Goal: Task Accomplishment & Management: Complete application form

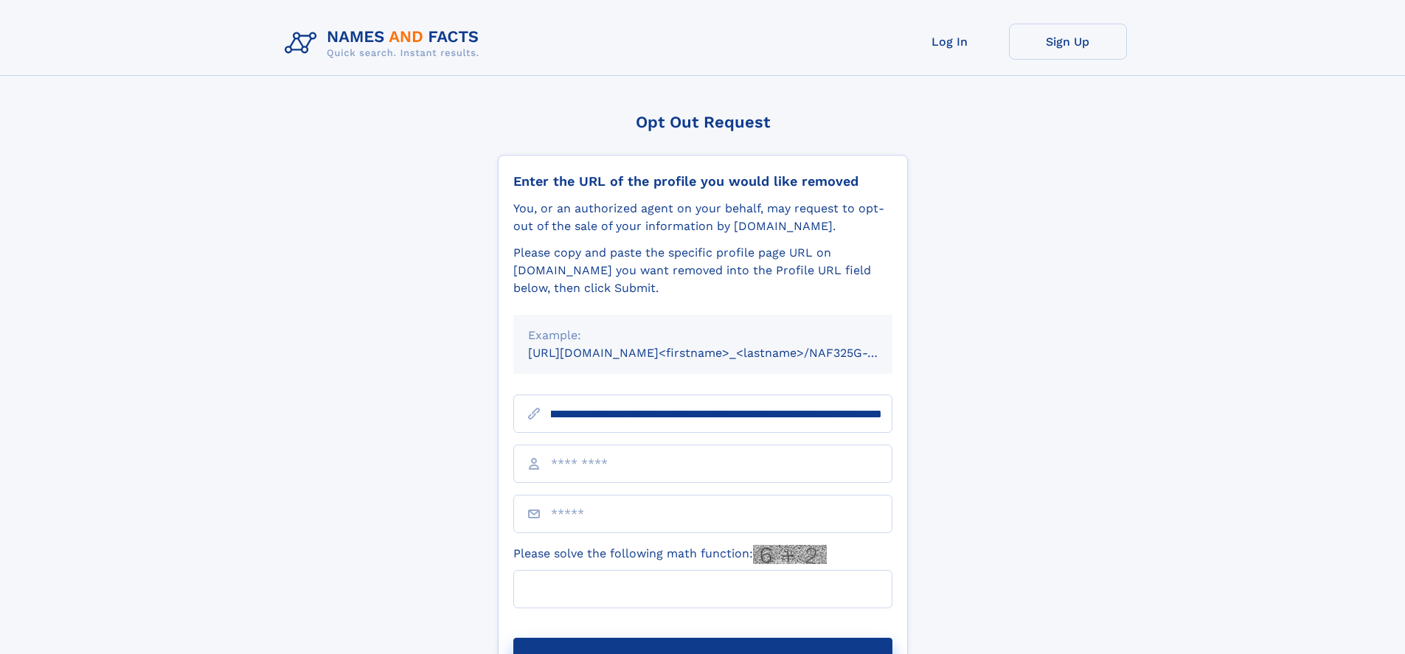
scroll to position [0, 162]
type input "**********"
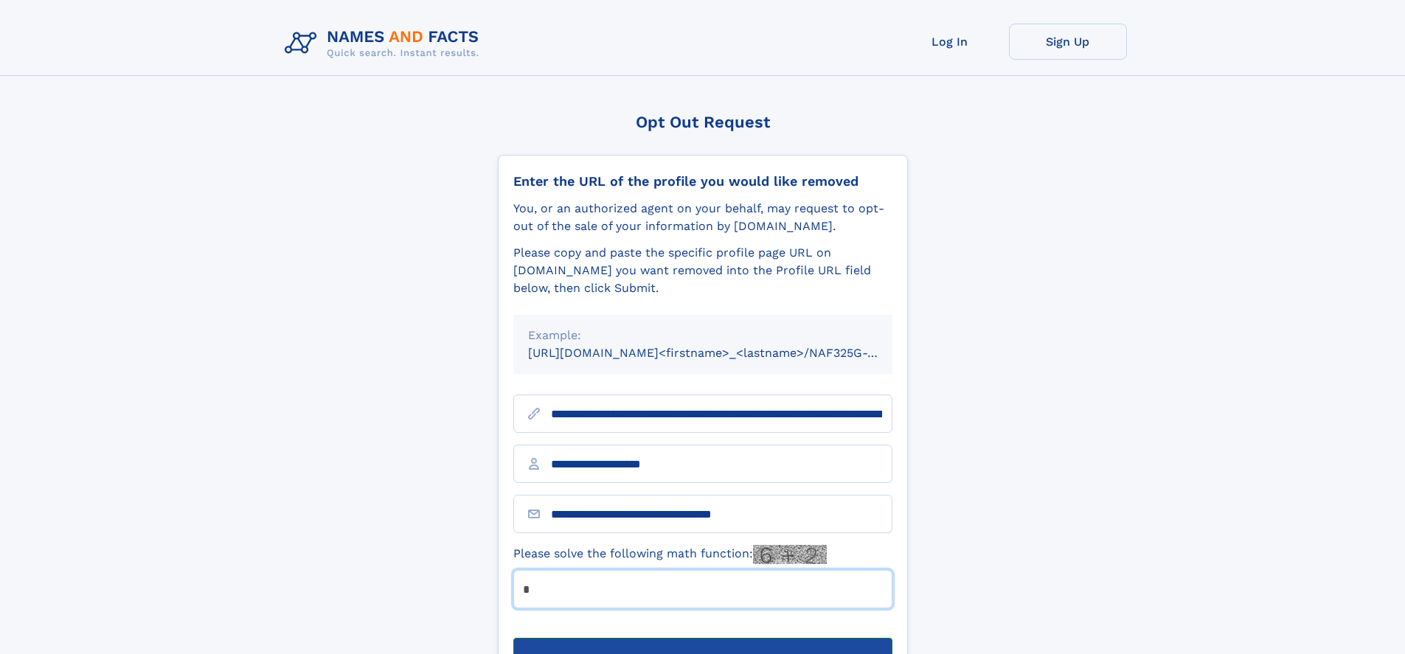
type input "*"
click at [702, 638] on button "Submit Opt Out Request" at bounding box center [702, 661] width 379 height 47
